Goal: Information Seeking & Learning: Learn about a topic

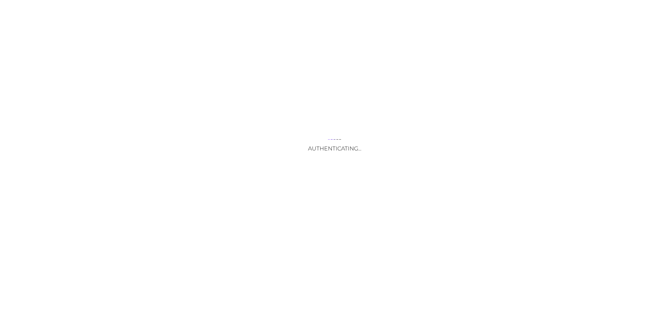
click at [358, 214] on div "Authenticating..." at bounding box center [334, 159] width 669 height 318
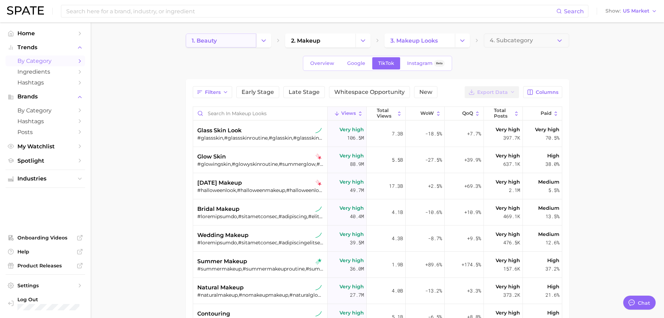
click at [242, 39] on link "1. beauty" at bounding box center [221, 40] width 70 height 14
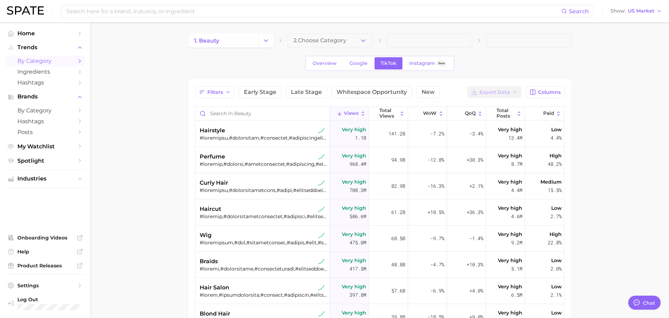
type textarea "x"
click at [537, 43] on span at bounding box center [526, 40] width 85 height 14
click at [520, 41] on span at bounding box center [526, 40] width 85 height 14
click at [274, 112] on input "Search in beauty" at bounding box center [260, 113] width 134 height 13
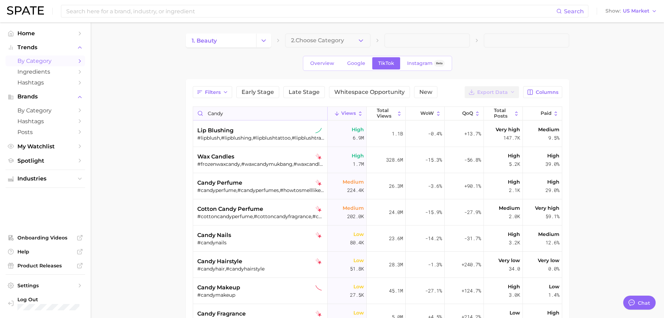
type input "candy"
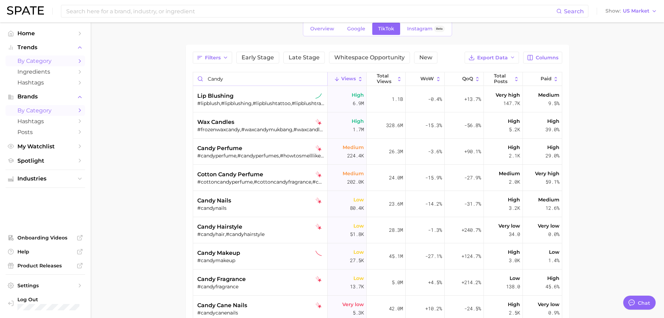
scroll to position [35, 0]
click at [50, 81] on span "Hashtags" at bounding box center [45, 82] width 56 height 7
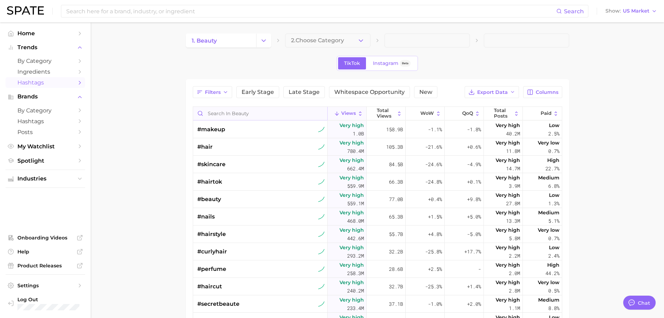
click at [249, 115] on input "Search in beauty" at bounding box center [260, 113] width 134 height 13
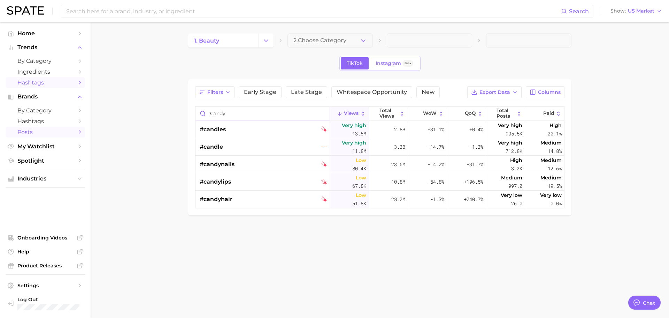
type input "candy"
